Goal: Information Seeking & Learning: Learn about a topic

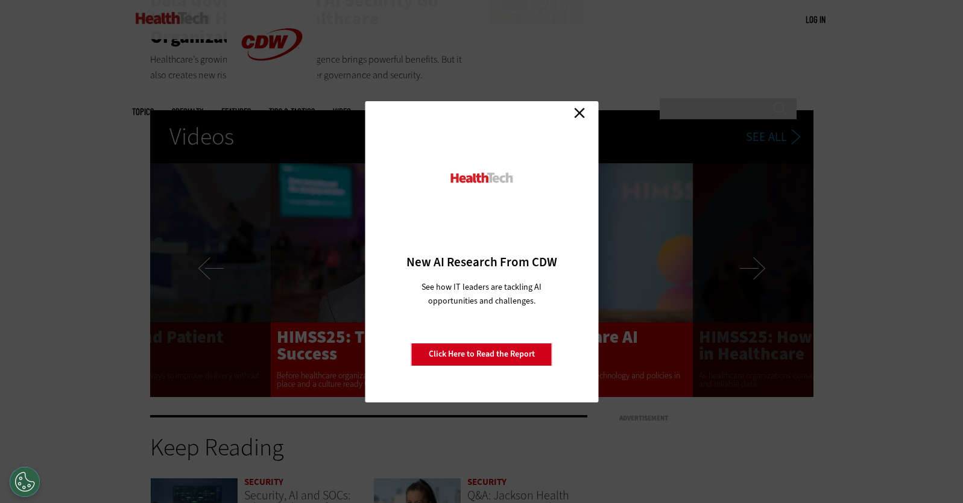
scroll to position [2960, 0]
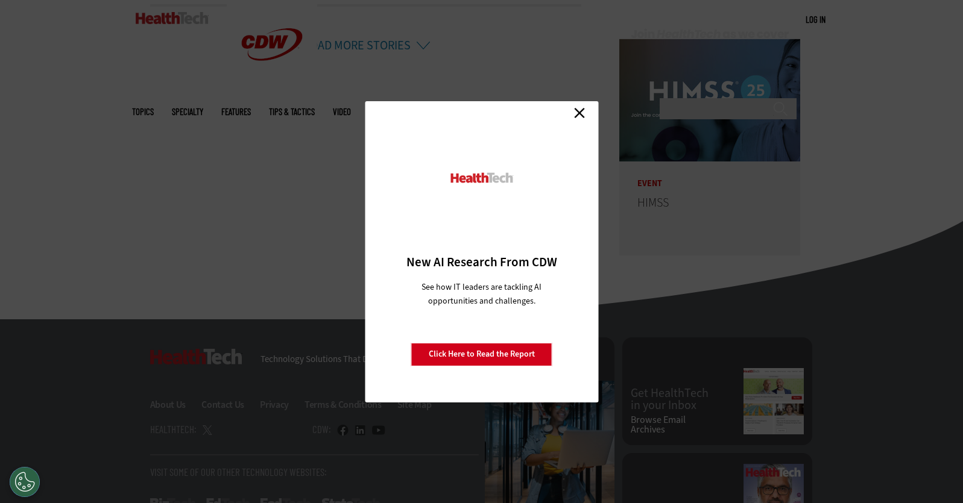
click at [576, 109] on link "Close" at bounding box center [579, 113] width 18 height 18
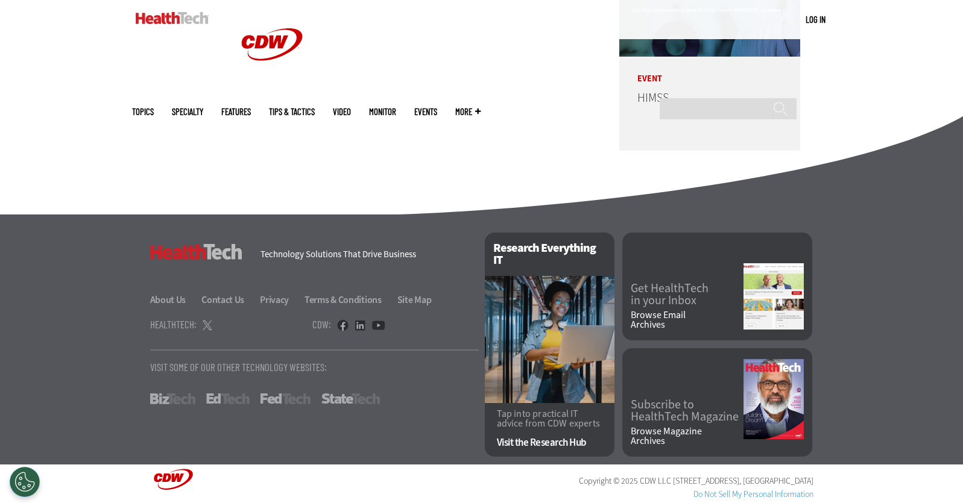
scroll to position [3066, 0]
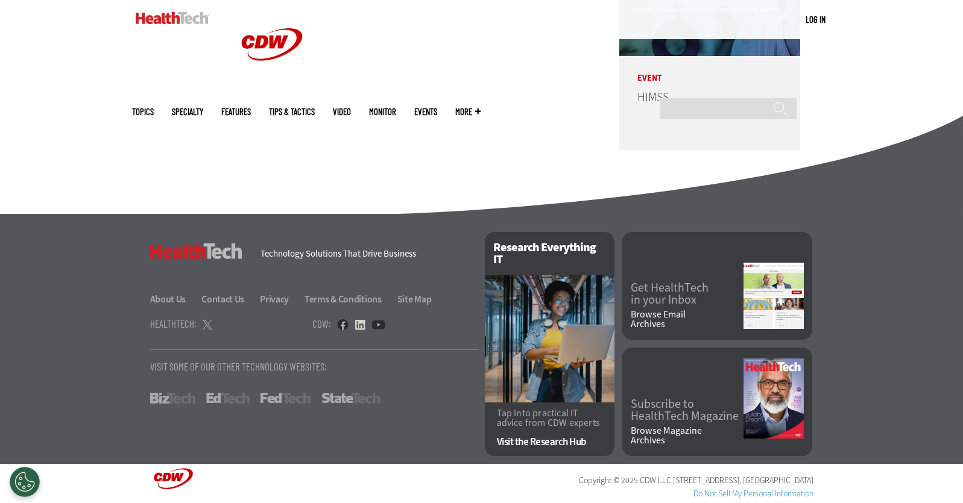
click at [358, 323] on link at bounding box center [359, 324] width 11 height 11
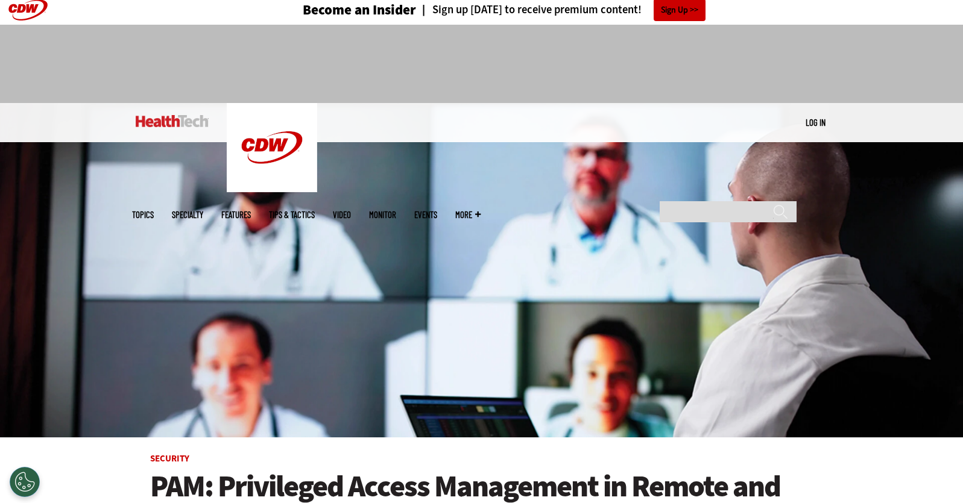
scroll to position [0, 0]
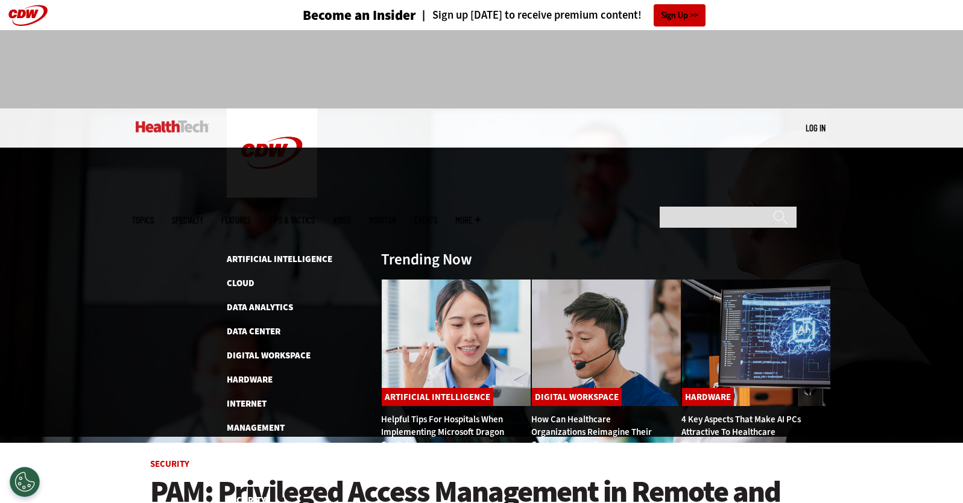
click at [113, 242] on div at bounding box center [481, 292] width 963 height 289
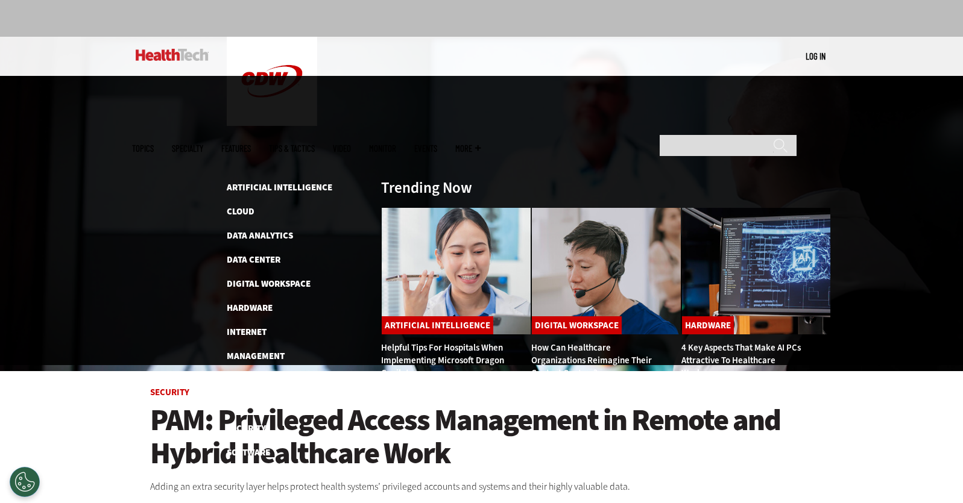
scroll to position [81, 0]
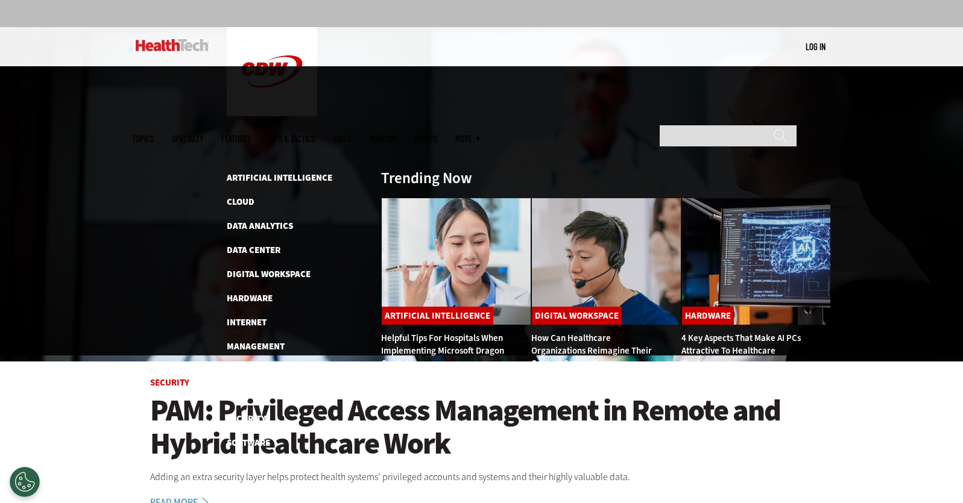
click at [567, 332] on link "How Can Healthcare Organizations Reimagine Their Contact Centers?" at bounding box center [591, 350] width 121 height 37
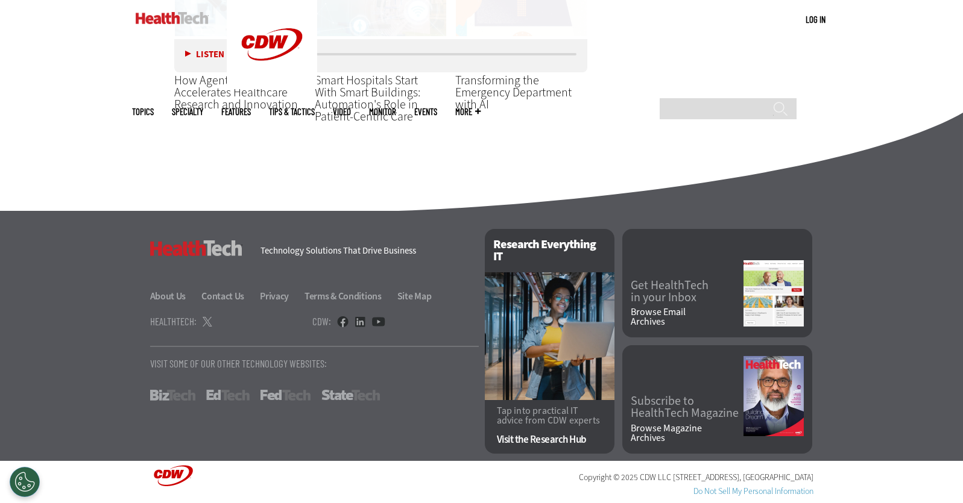
scroll to position [2294, 0]
